Goal: Navigation & Orientation: Find specific page/section

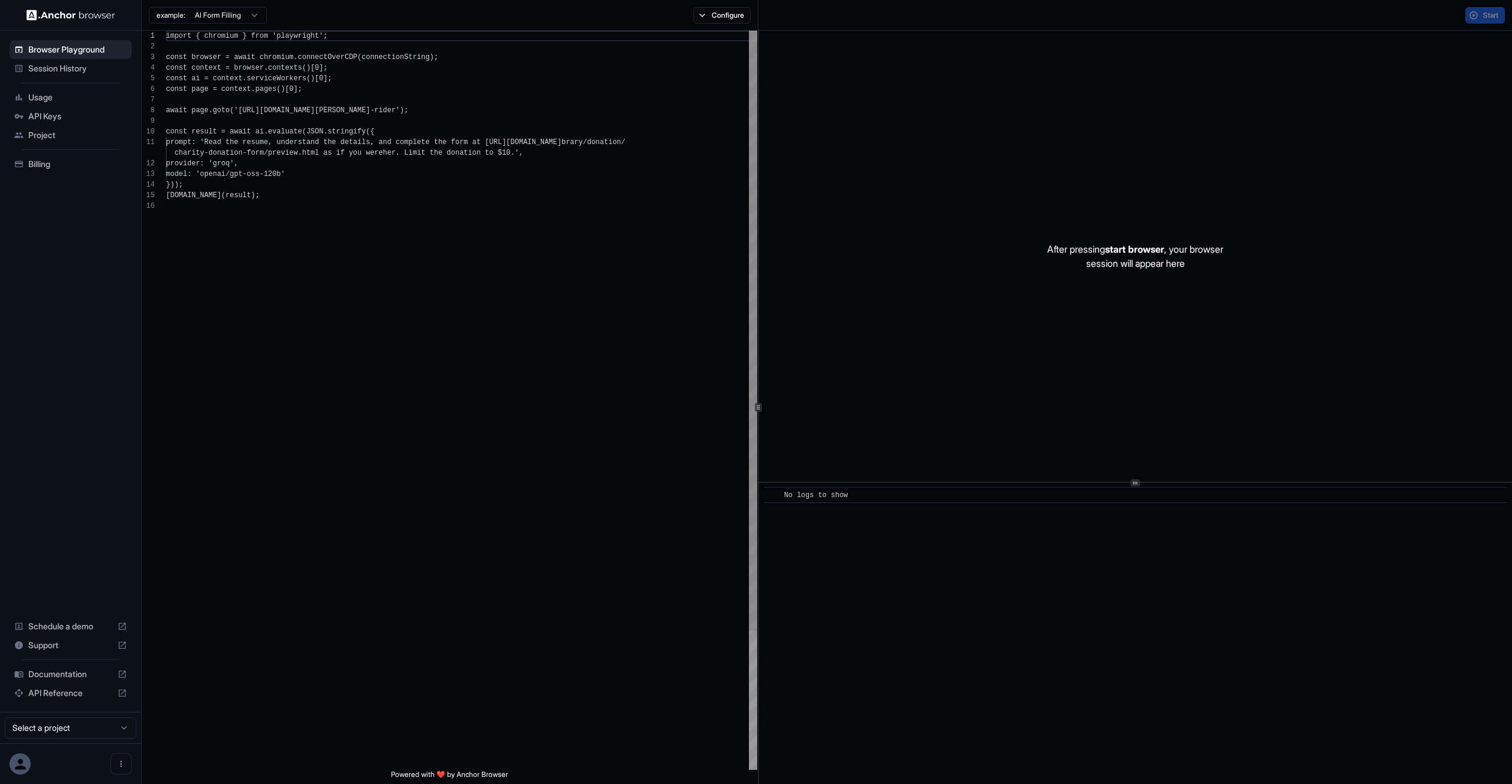
scroll to position [106, 0]
click at [67, 66] on span "Session History" at bounding box center [77, 68] width 99 height 11
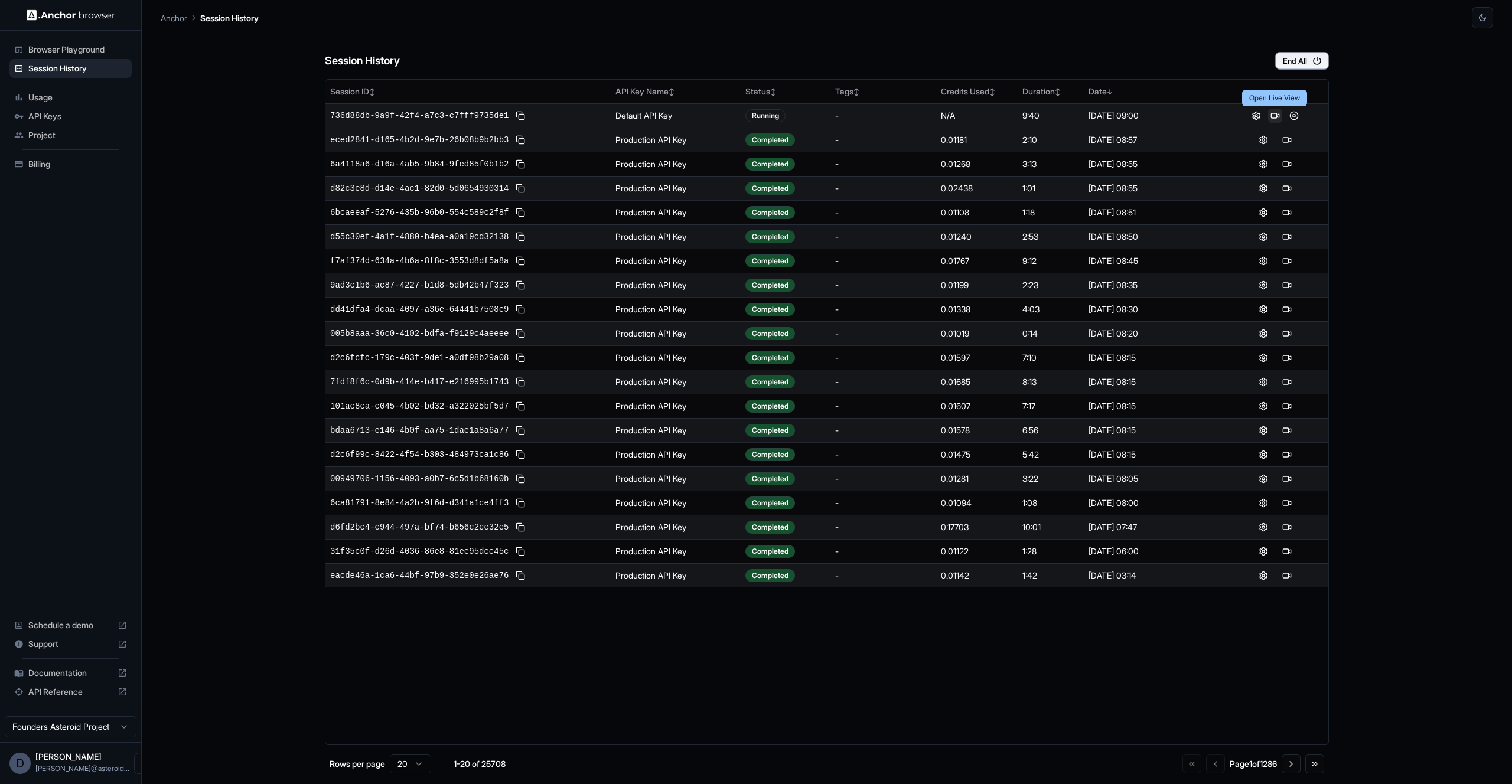
click at [1276, 116] on button at bounding box center [1276, 116] width 14 height 14
